Goal: Navigation & Orientation: Find specific page/section

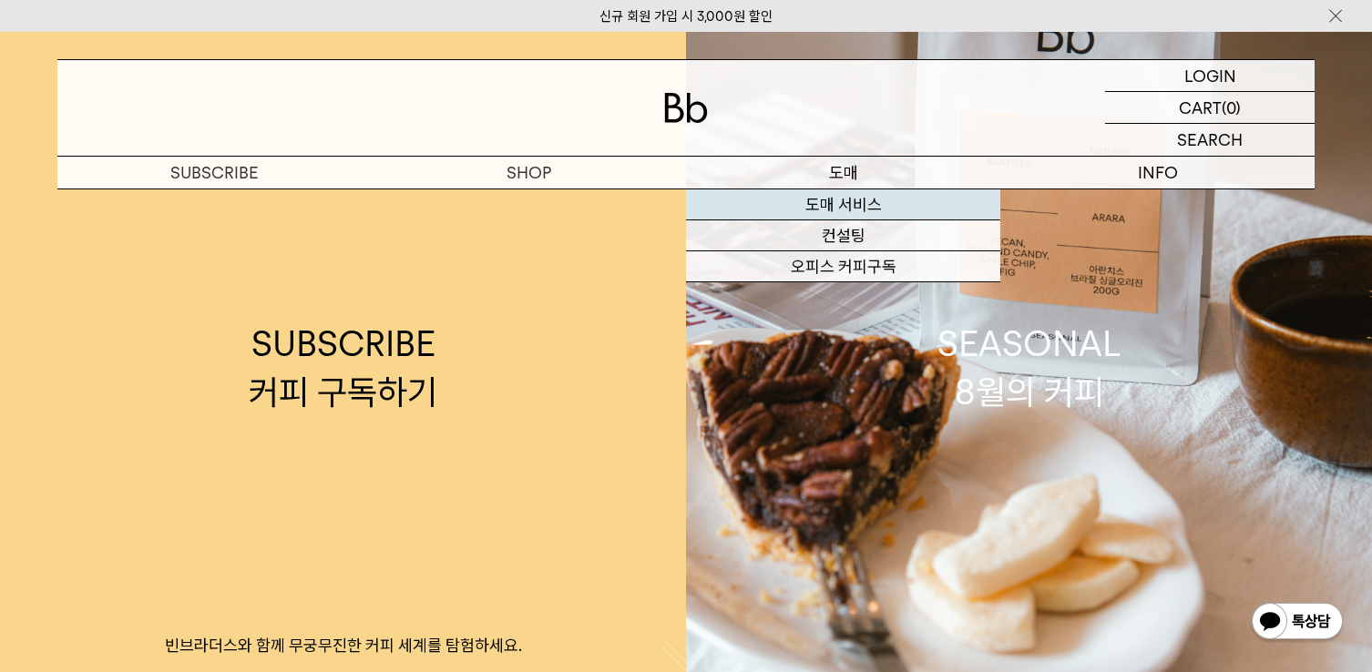
click at [833, 209] on link "도매 서비스" at bounding box center [843, 204] width 314 height 31
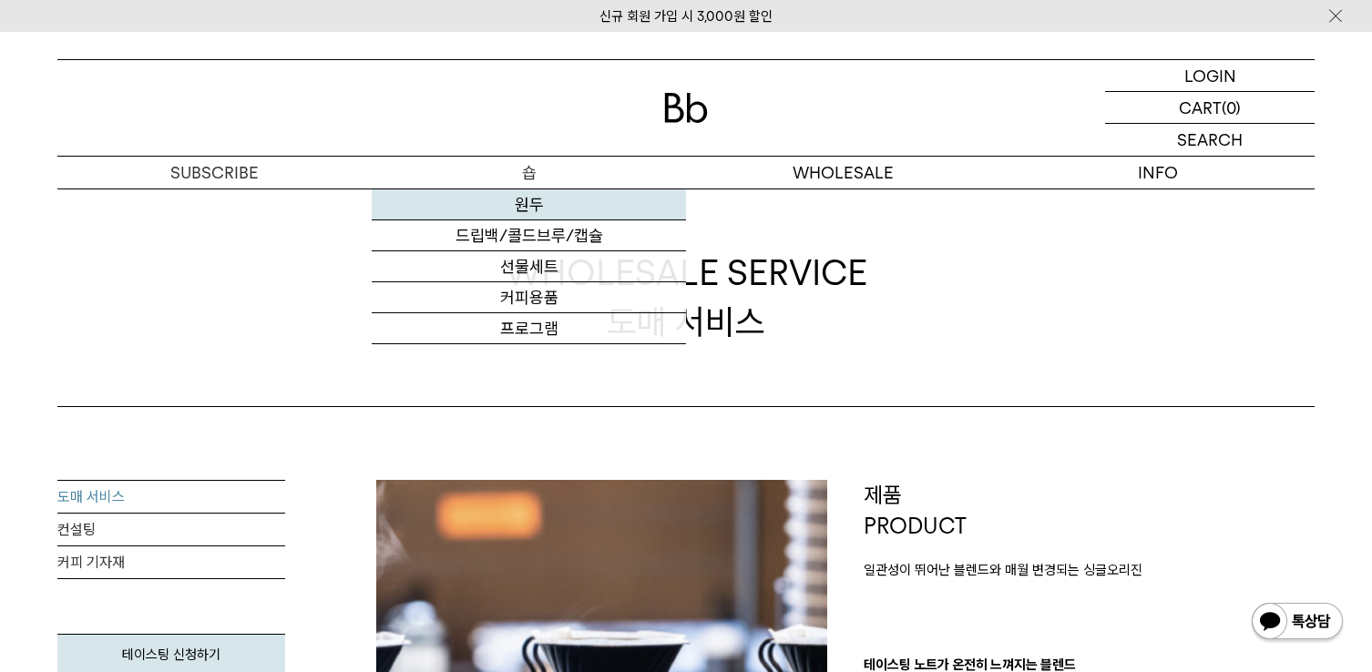
click at [525, 208] on link "원두" at bounding box center [529, 204] width 314 height 31
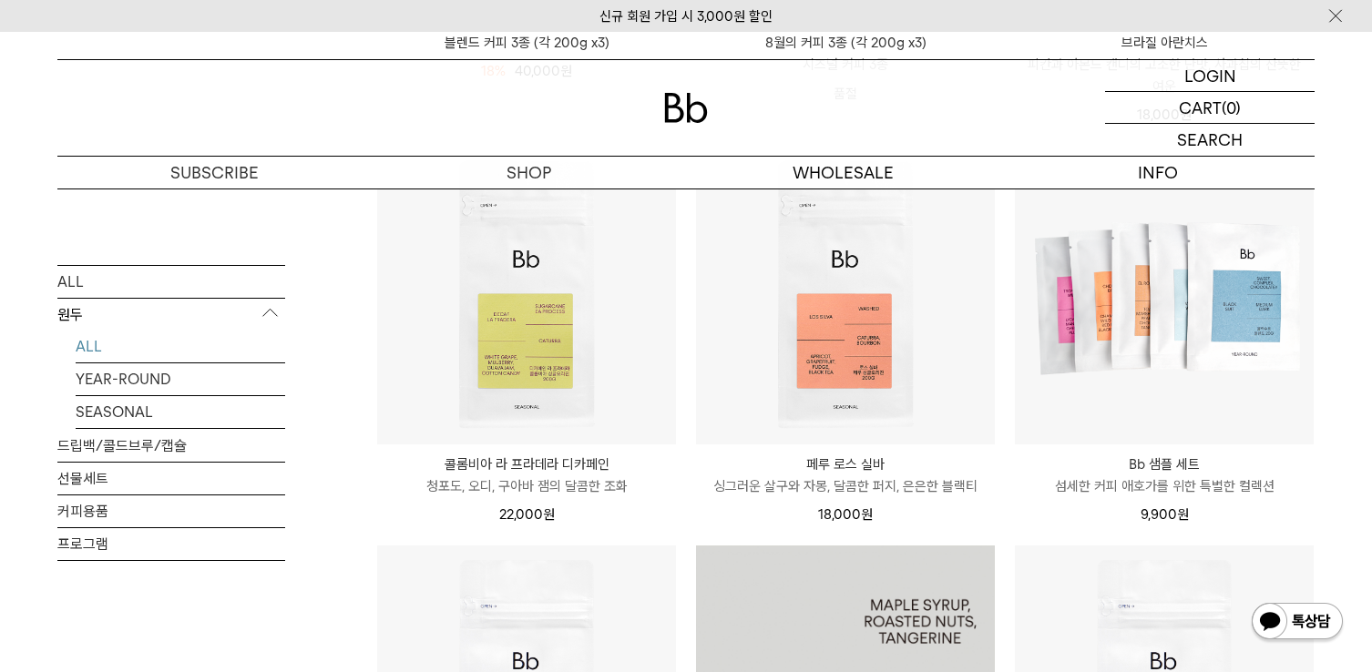
scroll to position [625, 0]
